Goal: Navigation & Orientation: Find specific page/section

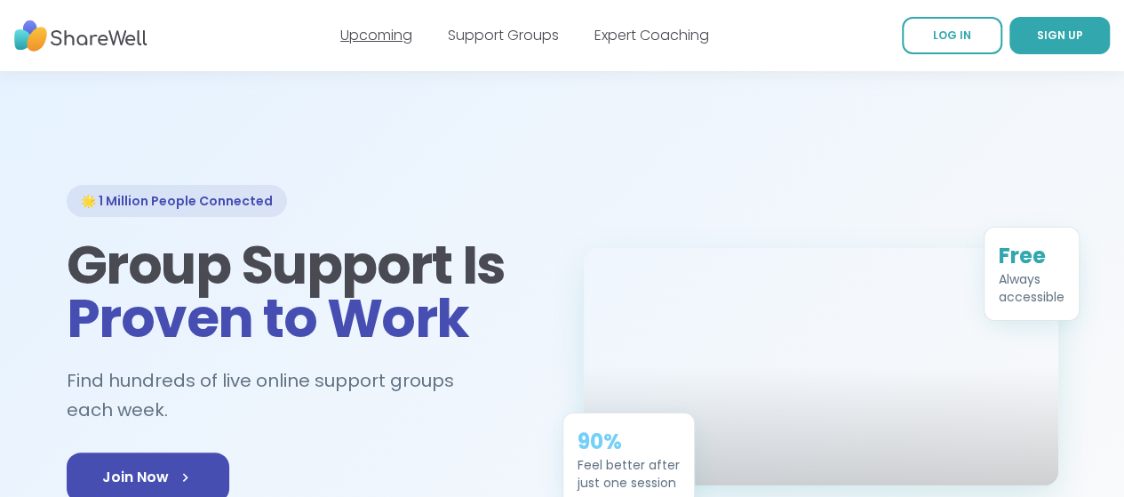
click at [375, 36] on link "Upcoming" at bounding box center [376, 35] width 72 height 20
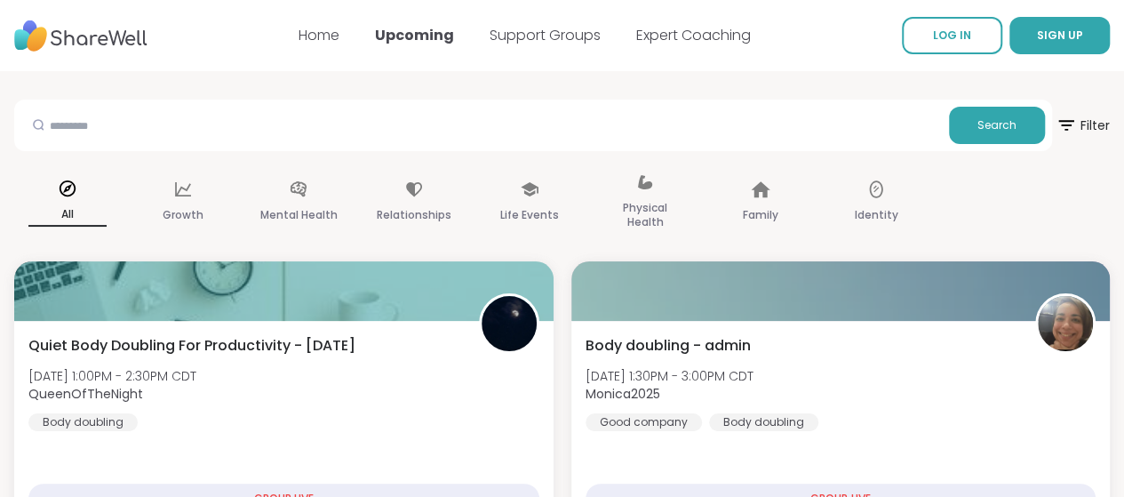
drag, startPoint x: 0, startPoint y: 0, endPoint x: 1136, endPoint y: -23, distance: 1136.5
click at [705, 33] on link "Expert Coaching" at bounding box center [693, 35] width 115 height 20
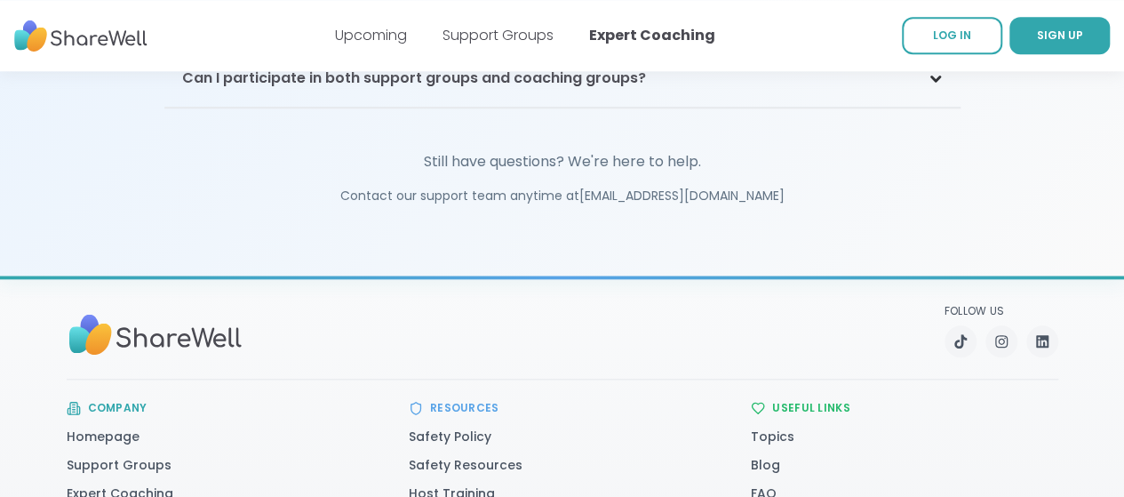
scroll to position [4294, 0]
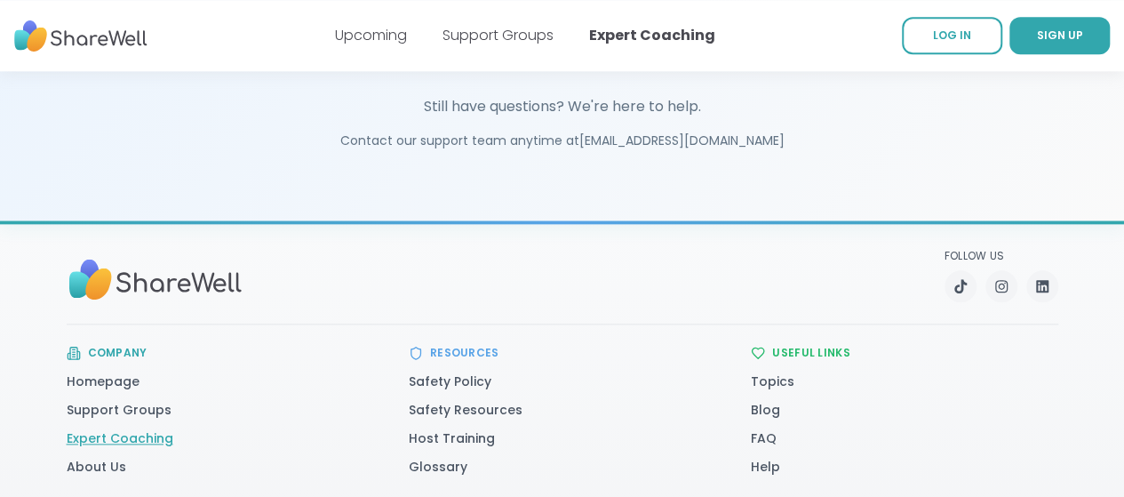
click at [92, 429] on link "Expert Coaching" at bounding box center [120, 438] width 107 height 18
